Goal: Entertainment & Leisure: Consume media (video, audio)

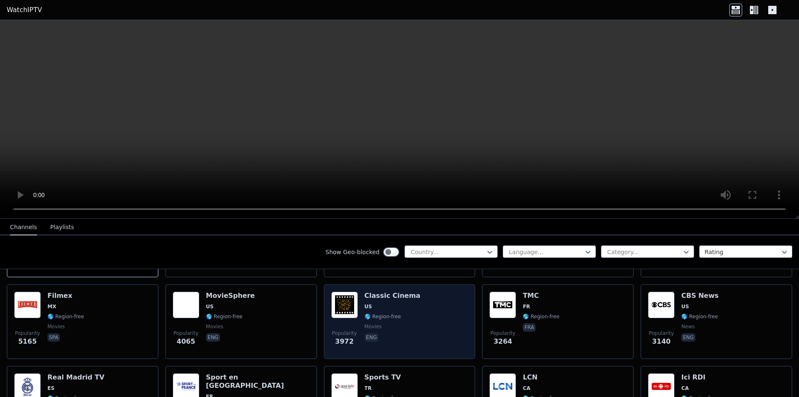
scroll to position [166, 0]
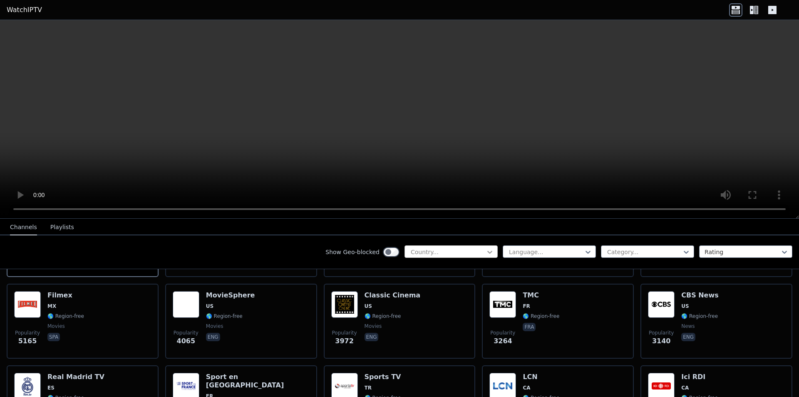
click at [486, 248] on icon at bounding box center [490, 252] width 8 height 8
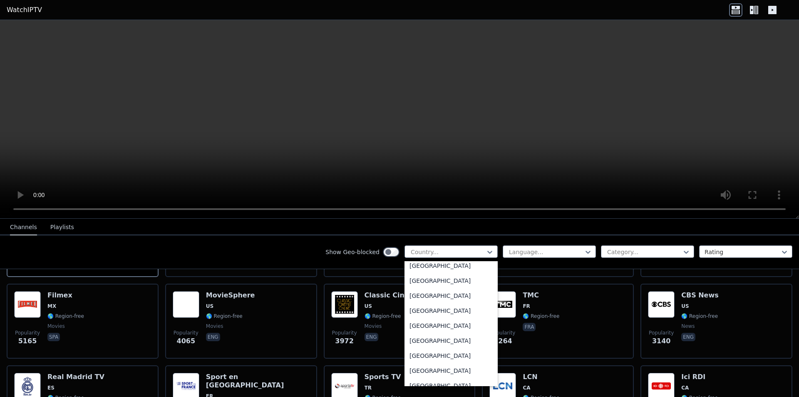
scroll to position [2830, 0]
click at [460, 277] on div "[GEOGRAPHIC_DATA]" at bounding box center [451, 280] width 93 height 15
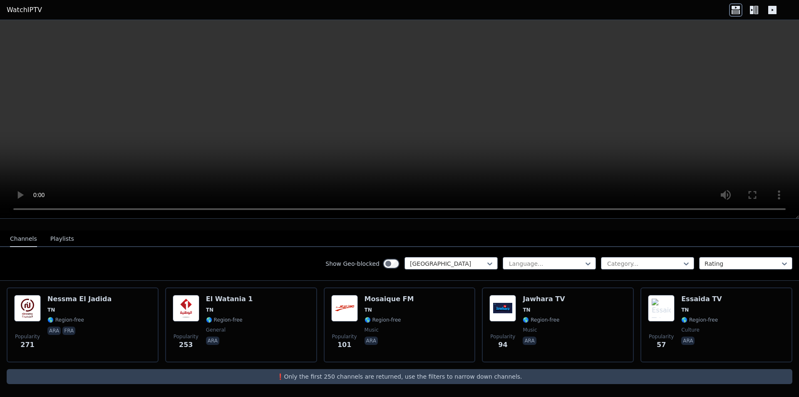
scroll to position [73, 0]
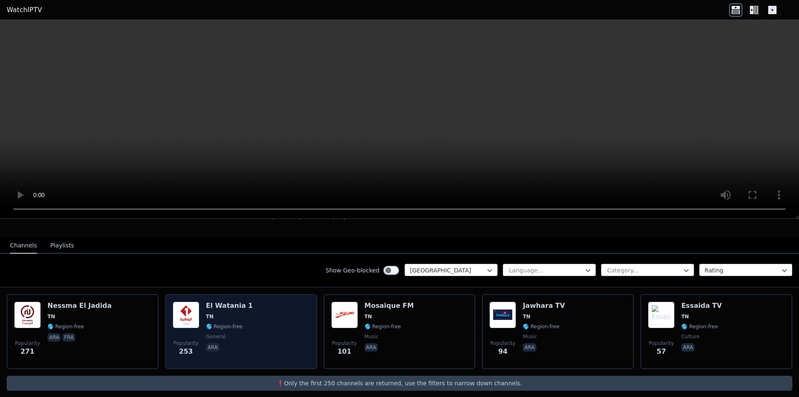
click at [219, 302] on h6 "El Watania 1" at bounding box center [229, 305] width 47 height 8
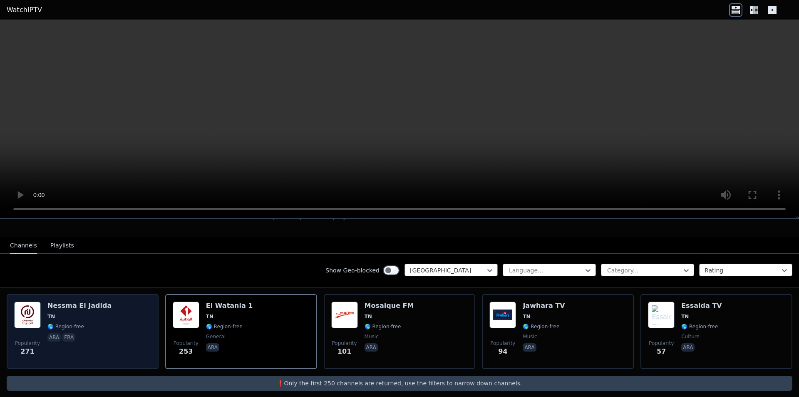
click at [21, 307] on img at bounding box center [27, 314] width 27 height 27
